Goal: Task Accomplishment & Management: Use online tool/utility

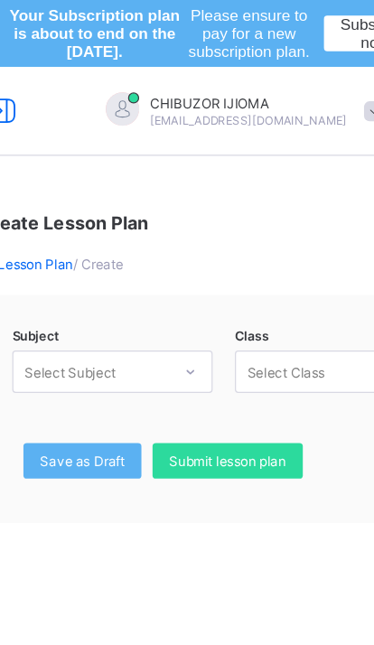
click at [75, 380] on span "Save as Draft" at bounding box center [102, 375] width 69 height 14
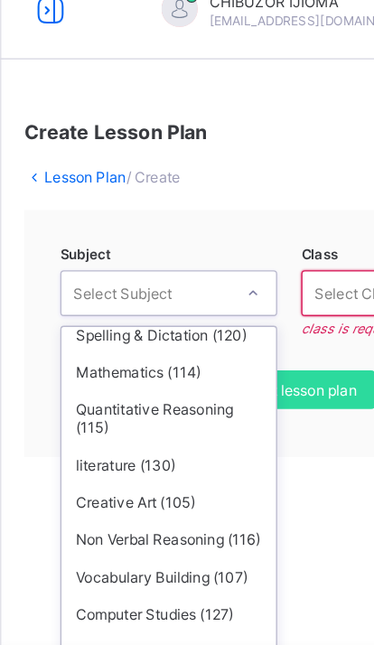
scroll to position [93, 0]
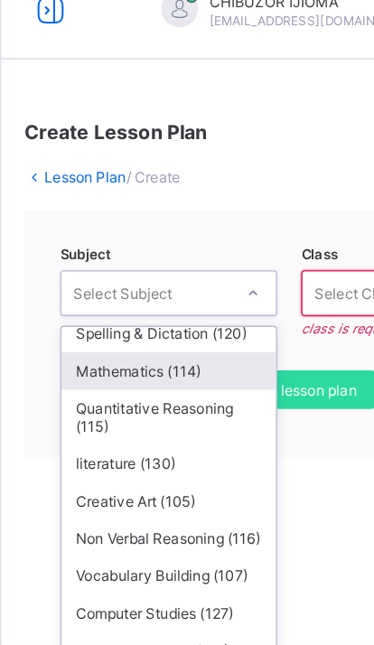
click at [136, 346] on div "Mathematics (114)" at bounding box center [126, 360] width 161 height 28
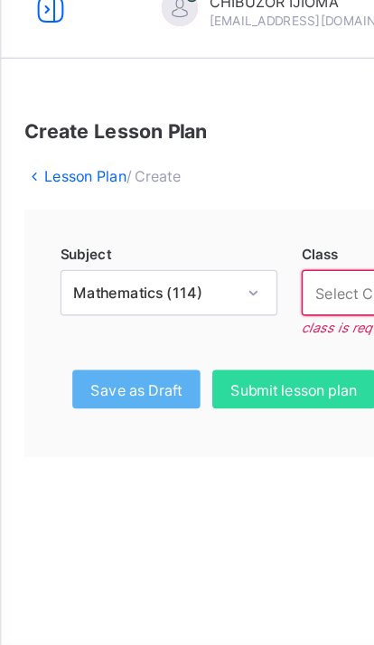
scroll to position [0, 3]
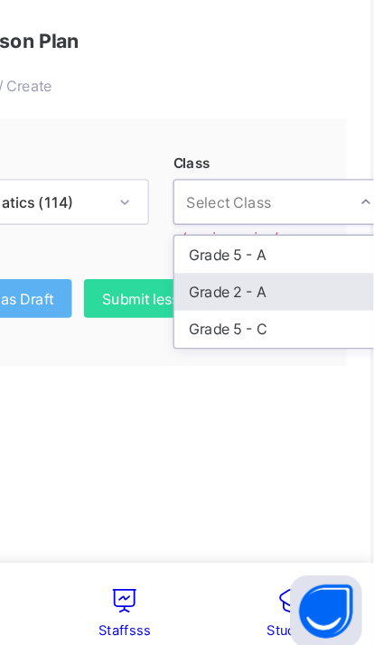
click at [224, 355] on div "Grade 2 - A" at bounding box center [304, 369] width 161 height 28
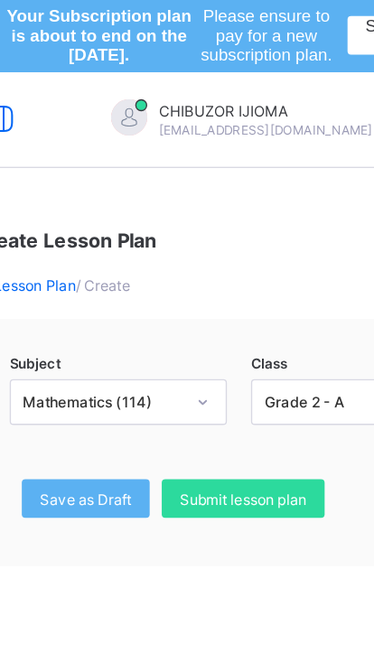
scroll to position [0, 0]
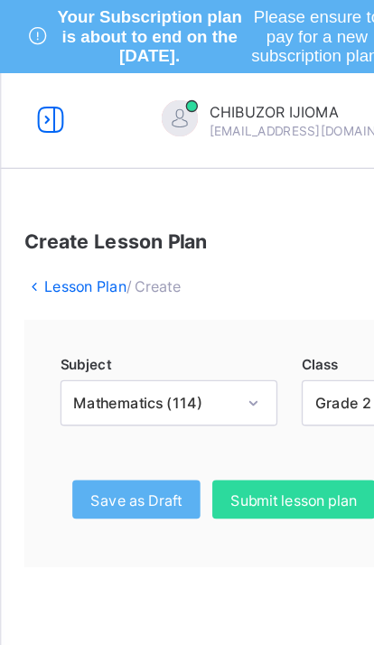
click at [33, 94] on icon at bounding box center [38, 90] width 31 height 26
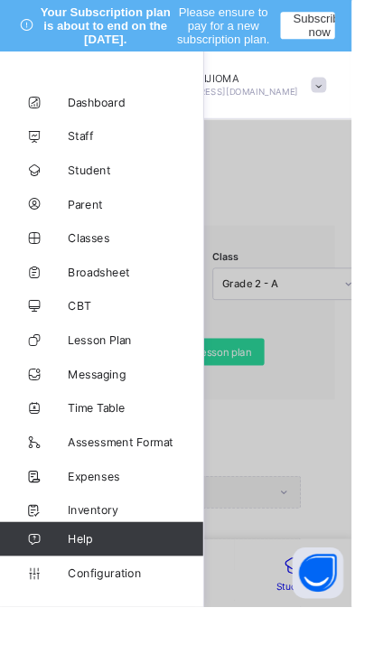
click at [103, 366] on span "Lesson Plan" at bounding box center [144, 361] width 145 height 14
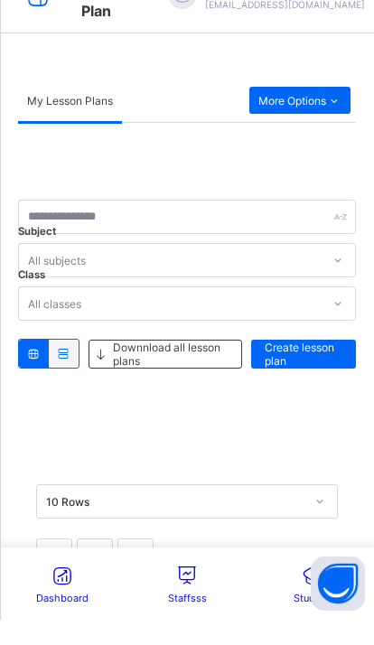
scroll to position [54, 0]
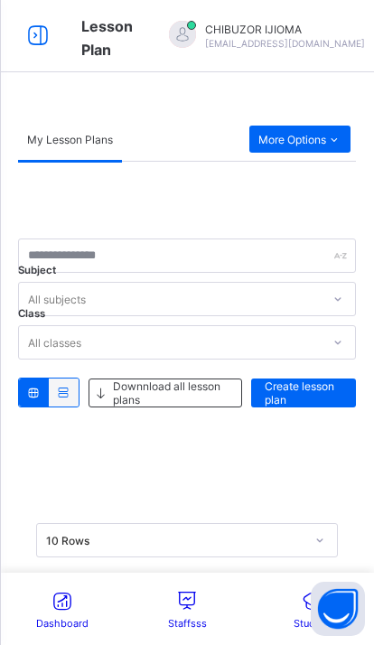
click at [313, 127] on div "More Options" at bounding box center [299, 139] width 101 height 27
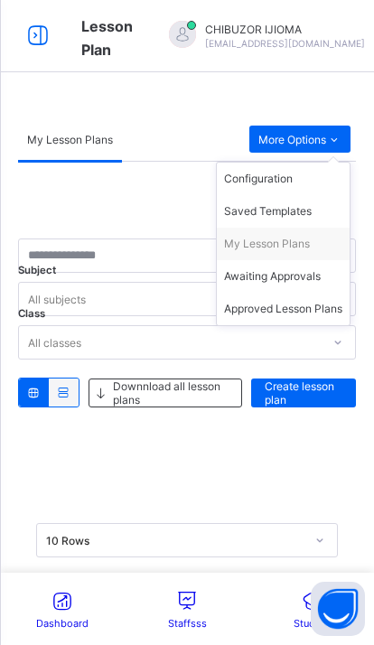
click at [282, 216] on div "Saved Templates" at bounding box center [283, 211] width 118 height 18
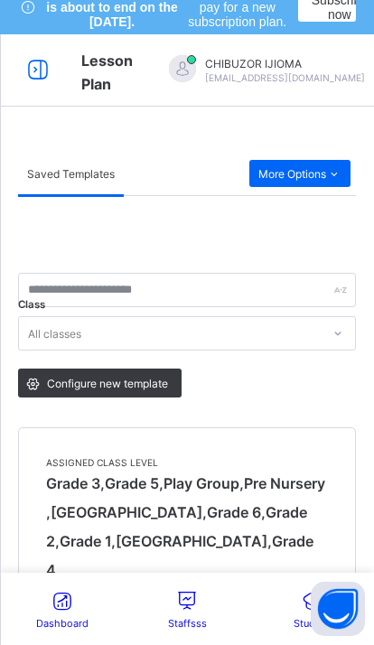
scroll to position [0, 0]
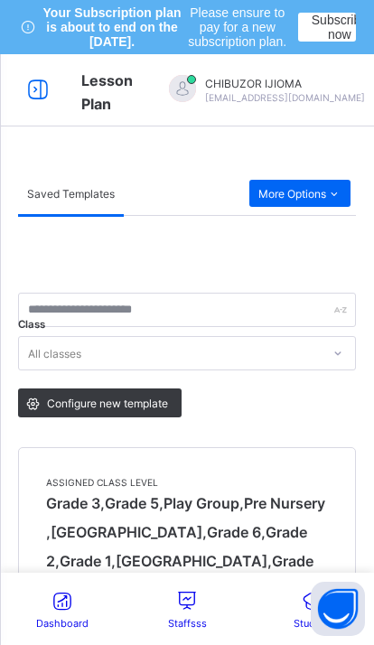
click at [305, 191] on span "More Options" at bounding box center [299, 194] width 83 height 14
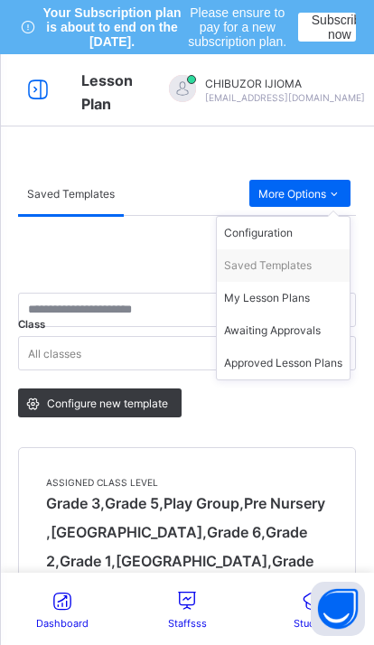
click at [286, 300] on div "My Lesson Plans" at bounding box center [283, 298] width 118 height 18
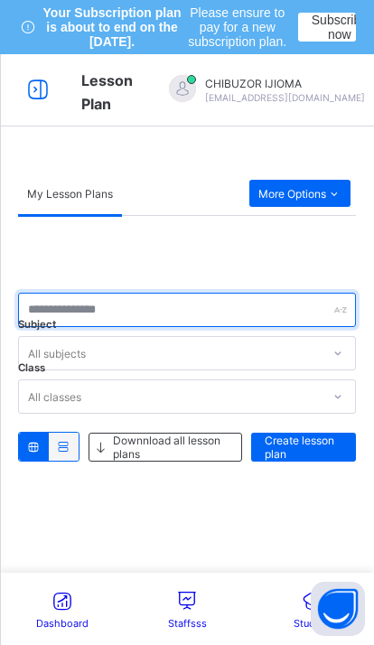
click at [174, 304] on input "text" at bounding box center [187, 310] width 338 height 34
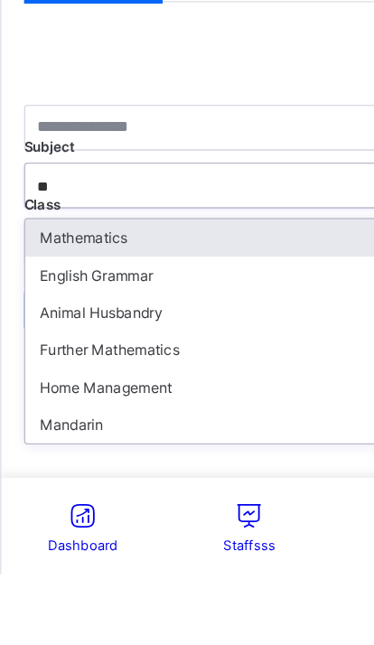
click at [150, 379] on div "Mathematics" at bounding box center [187, 393] width 336 height 28
type input "**"
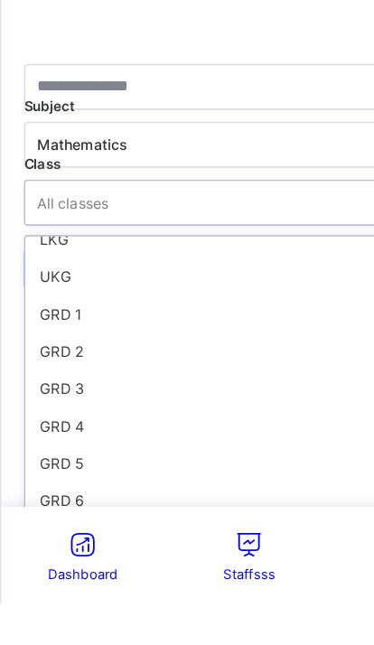
scroll to position [73, 0]
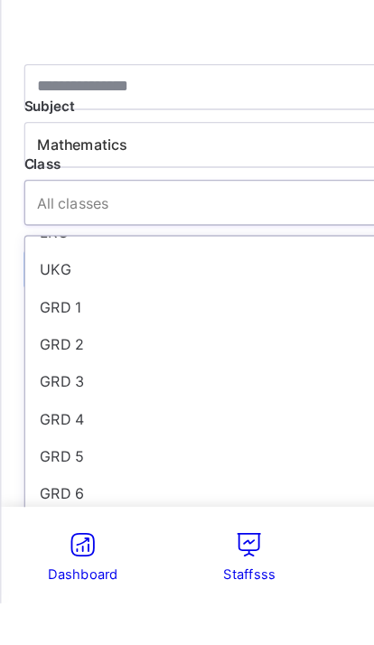
click at [60, 436] on div "GRD 2" at bounding box center [187, 450] width 336 height 28
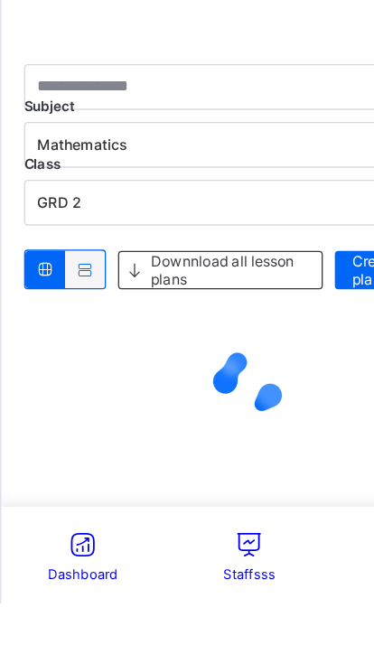
scroll to position [84, 0]
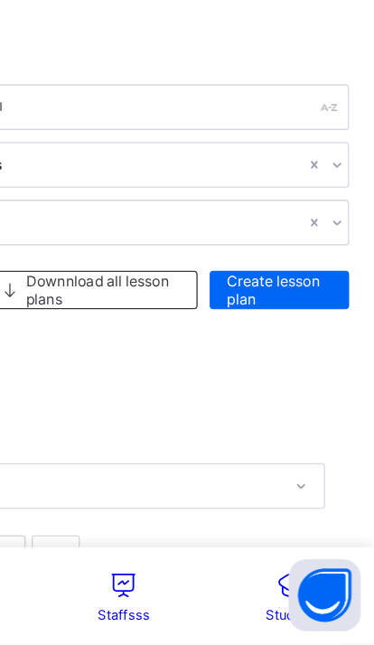
click at [265, 366] on span "Create lesson plan" at bounding box center [304, 379] width 78 height 27
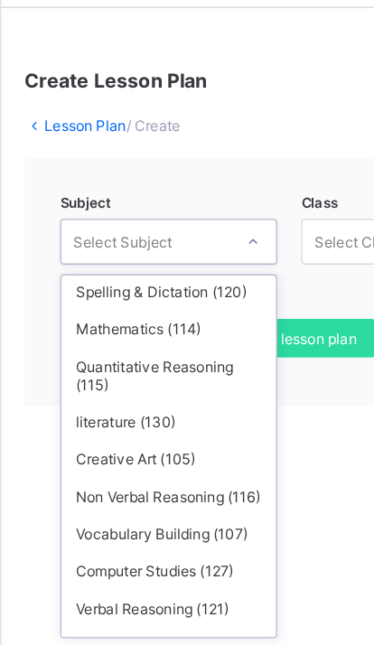
scroll to position [90, 0]
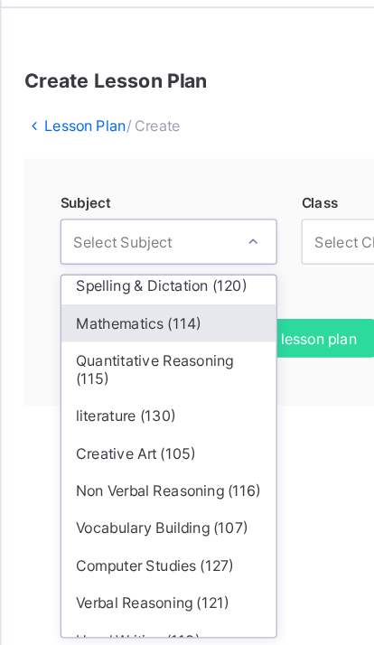
click at [128, 295] on div "Mathematics (114)" at bounding box center [126, 309] width 161 height 28
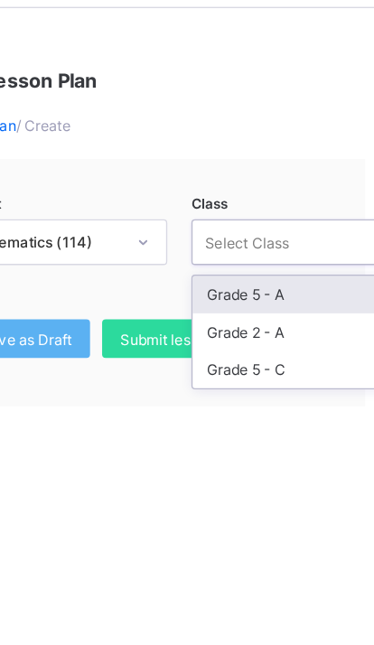
scroll to position [84, 3]
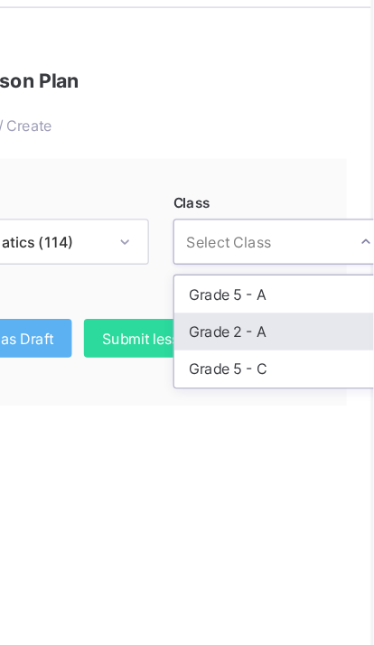
click at [224, 301] on div "Grade 2 - A" at bounding box center [304, 315] width 161 height 28
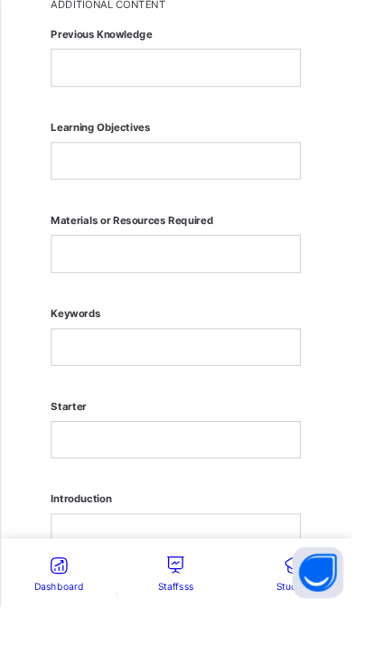
scroll to position [1210, 0]
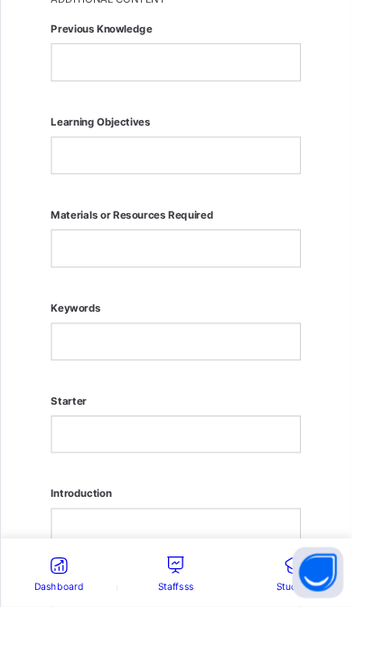
click at [160, 559] on p at bounding box center [187, 560] width 237 height 16
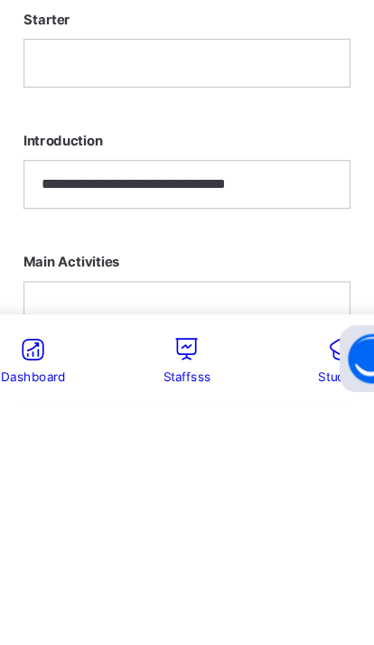
scroll to position [1559, 0]
